Goal: Navigation & Orientation: Find specific page/section

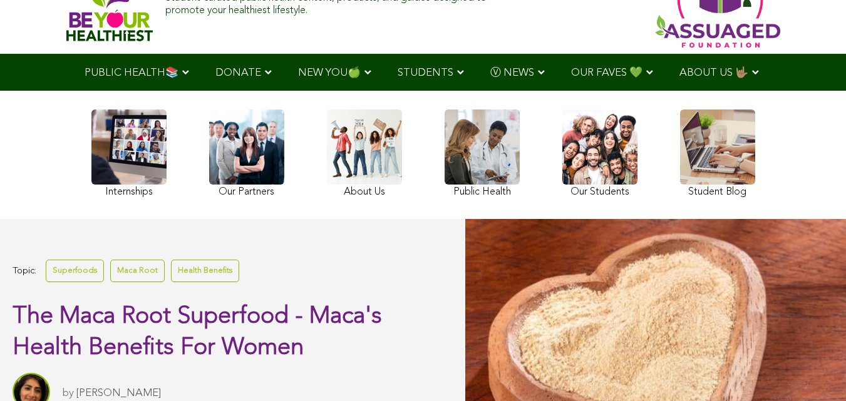
scroll to position [63, 0]
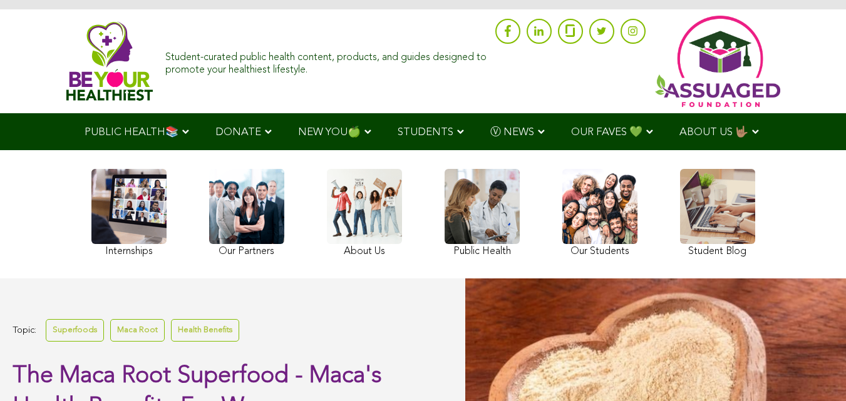
click at [679, 138] on span "ABOUT US 🤟🏽" at bounding box center [713, 132] width 69 height 11
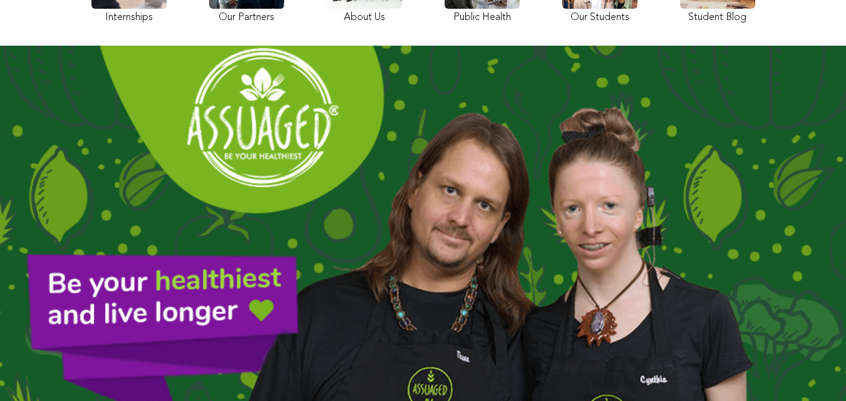
scroll to position [185, 0]
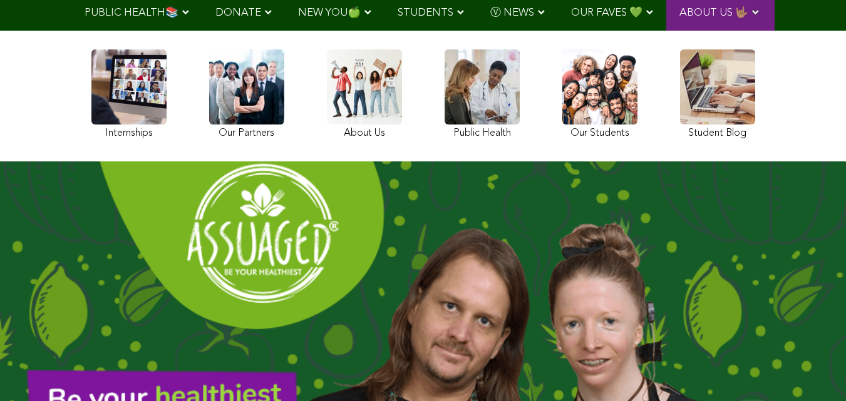
click at [445, 126] on link at bounding box center [482, 95] width 75 height 93
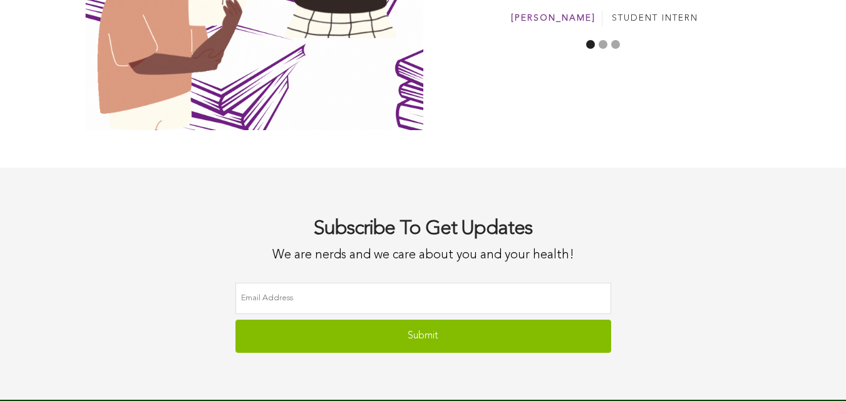
scroll to position [3505, 0]
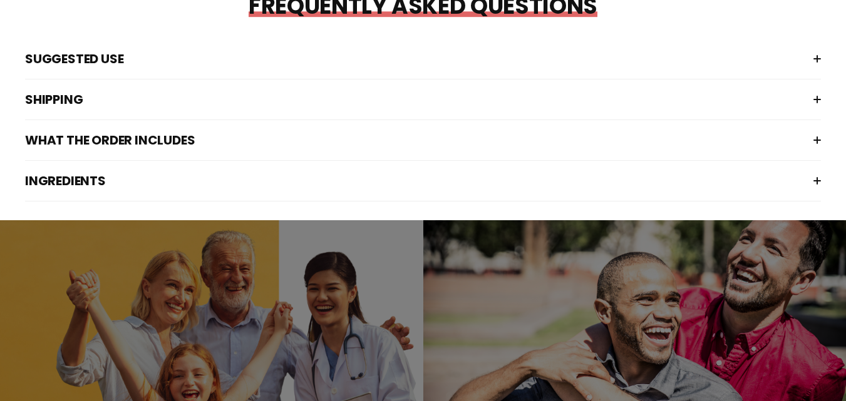
scroll to position [2089, 0]
